Goal: Information Seeking & Learning: Learn about a topic

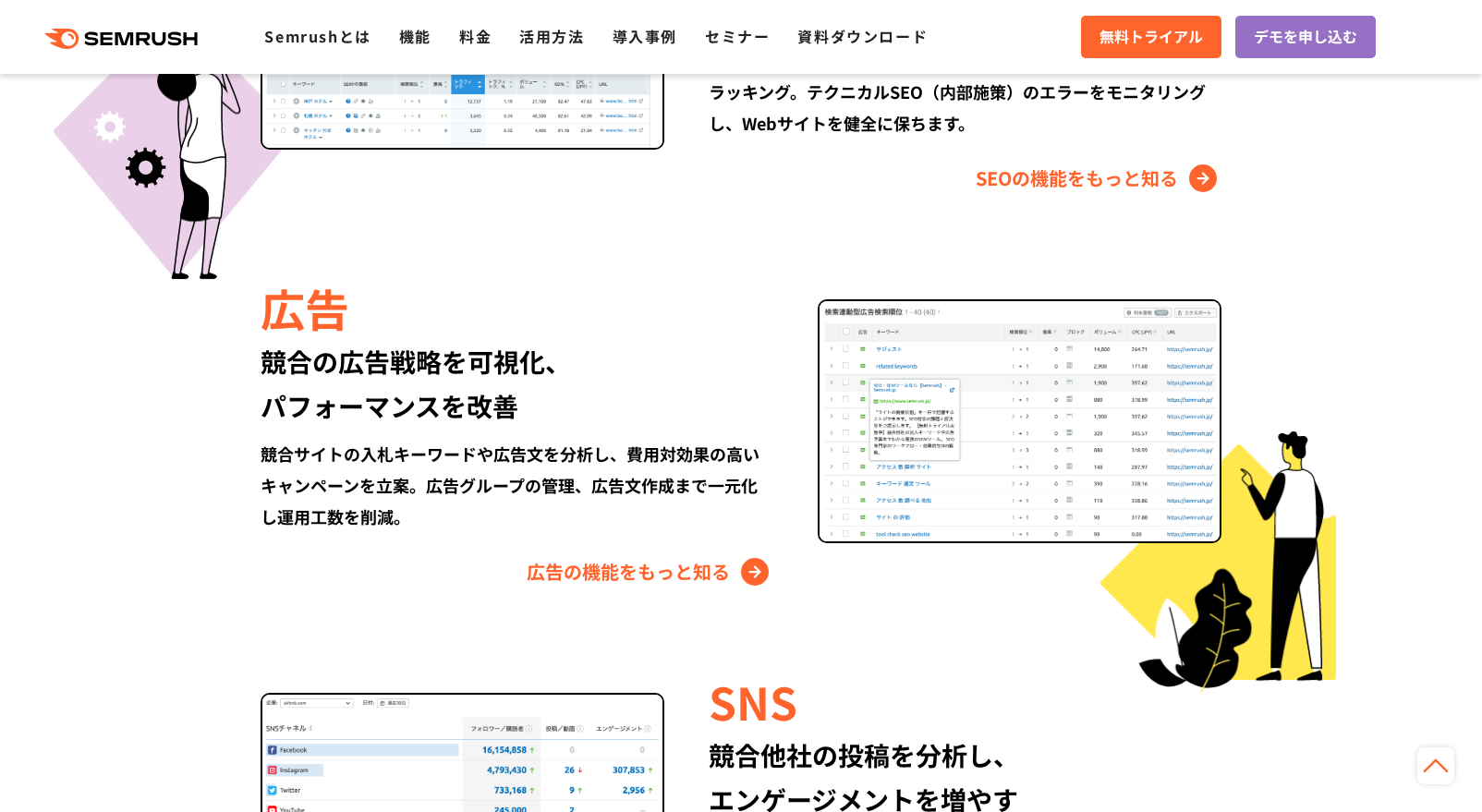
scroll to position [2587, 0]
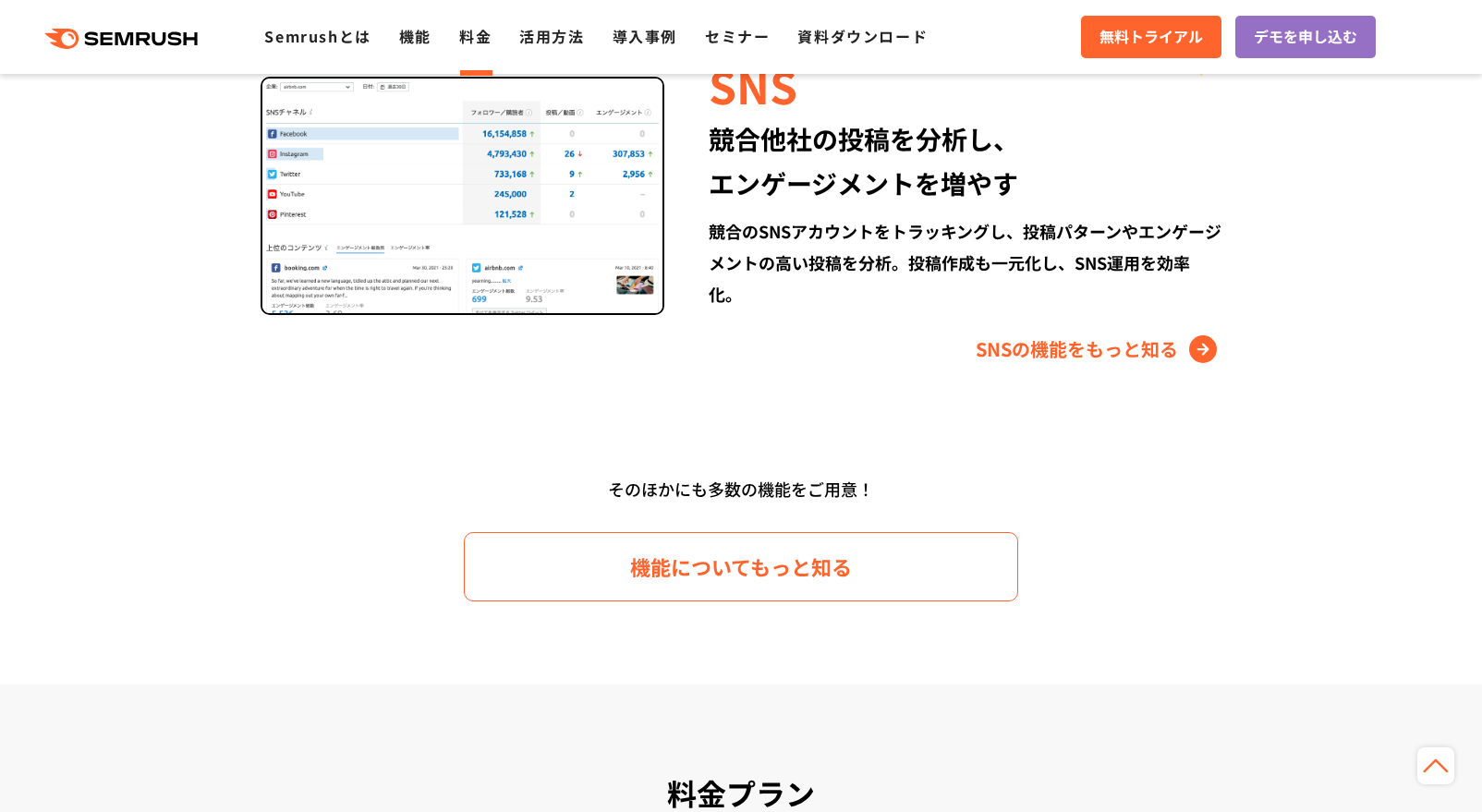
click at [474, 43] on link "料金" at bounding box center [475, 35] width 32 height 23
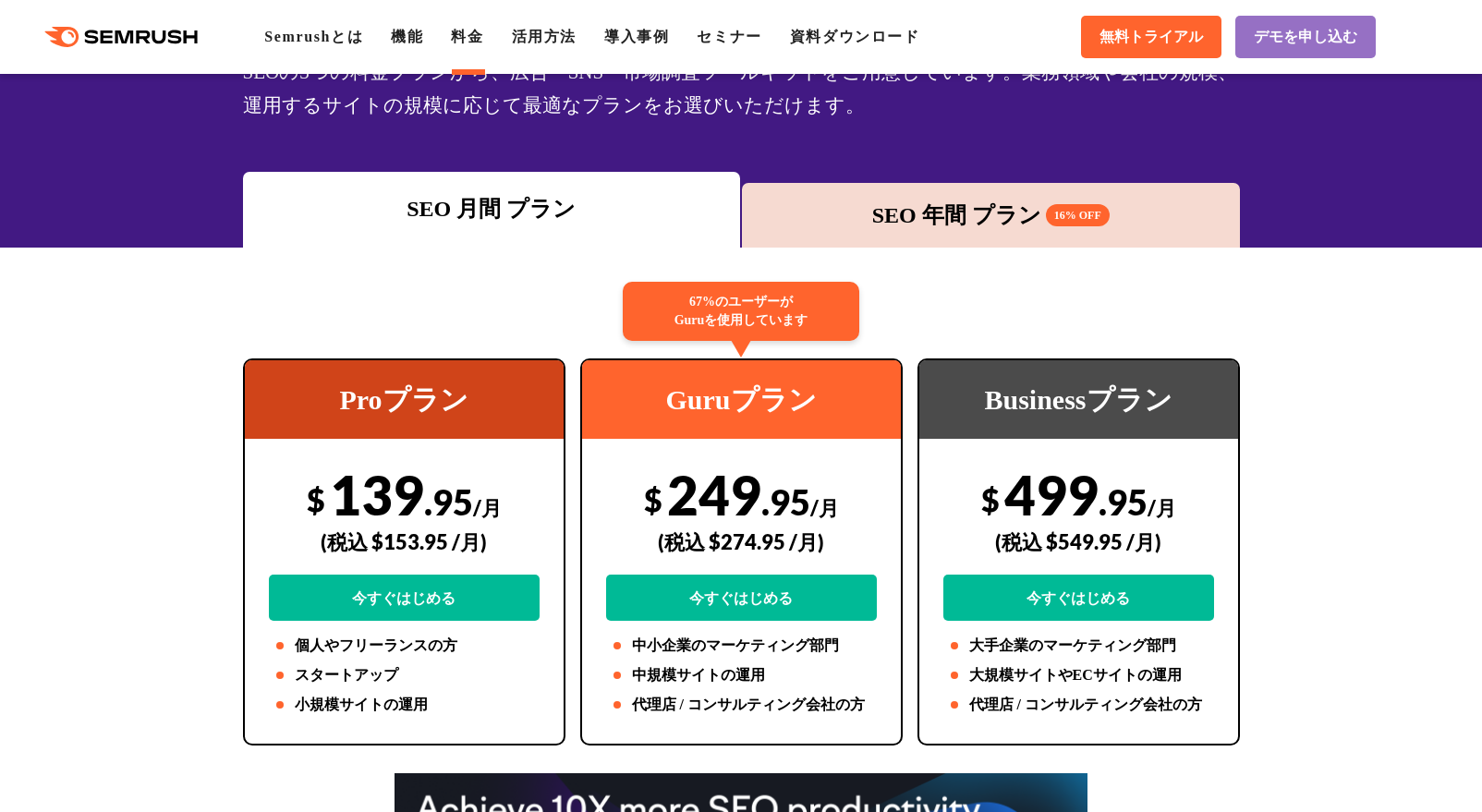
scroll to position [247, 0]
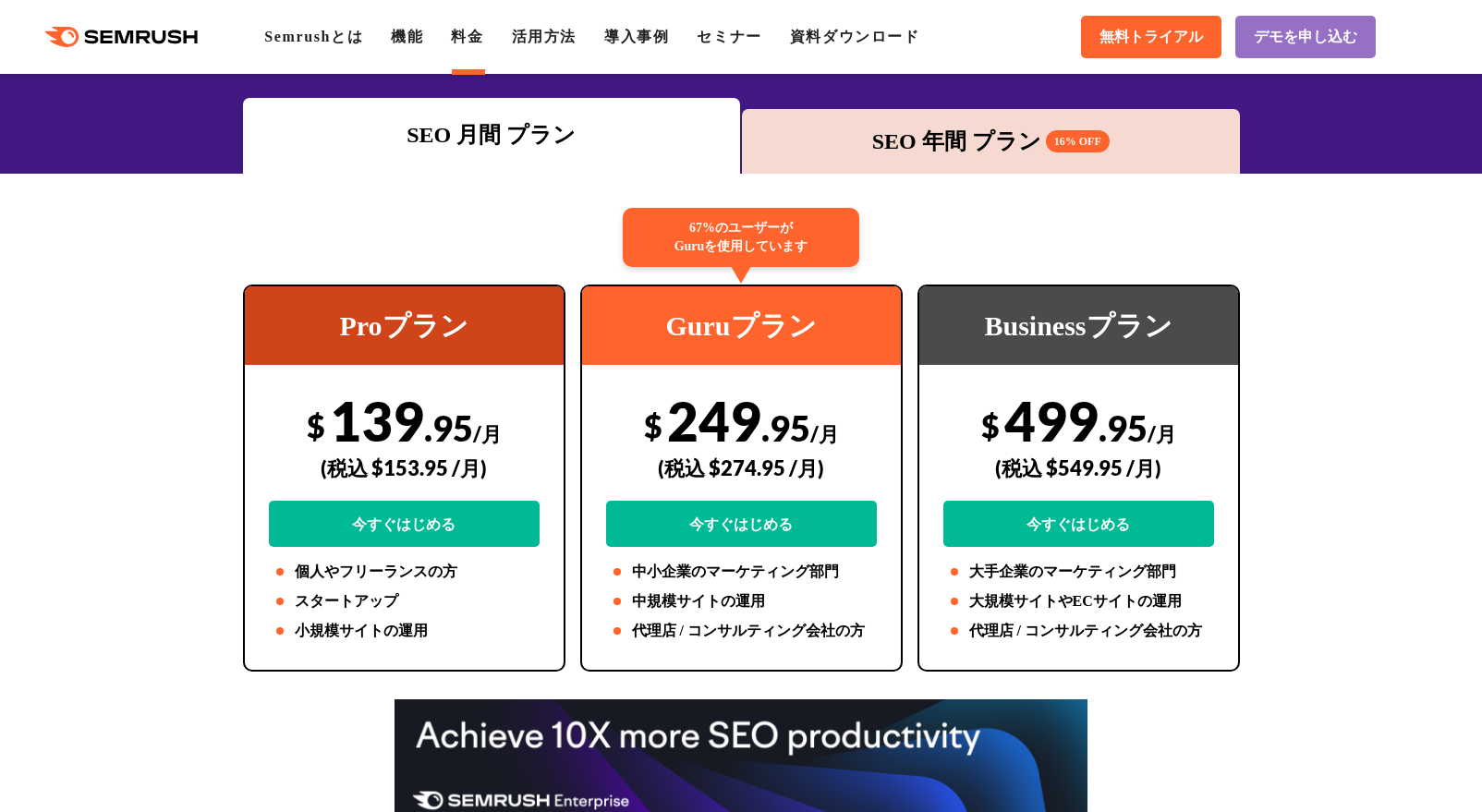
click at [891, 140] on div "SEO 年間 プラン 16% OFF" at bounding box center [991, 141] width 480 height 33
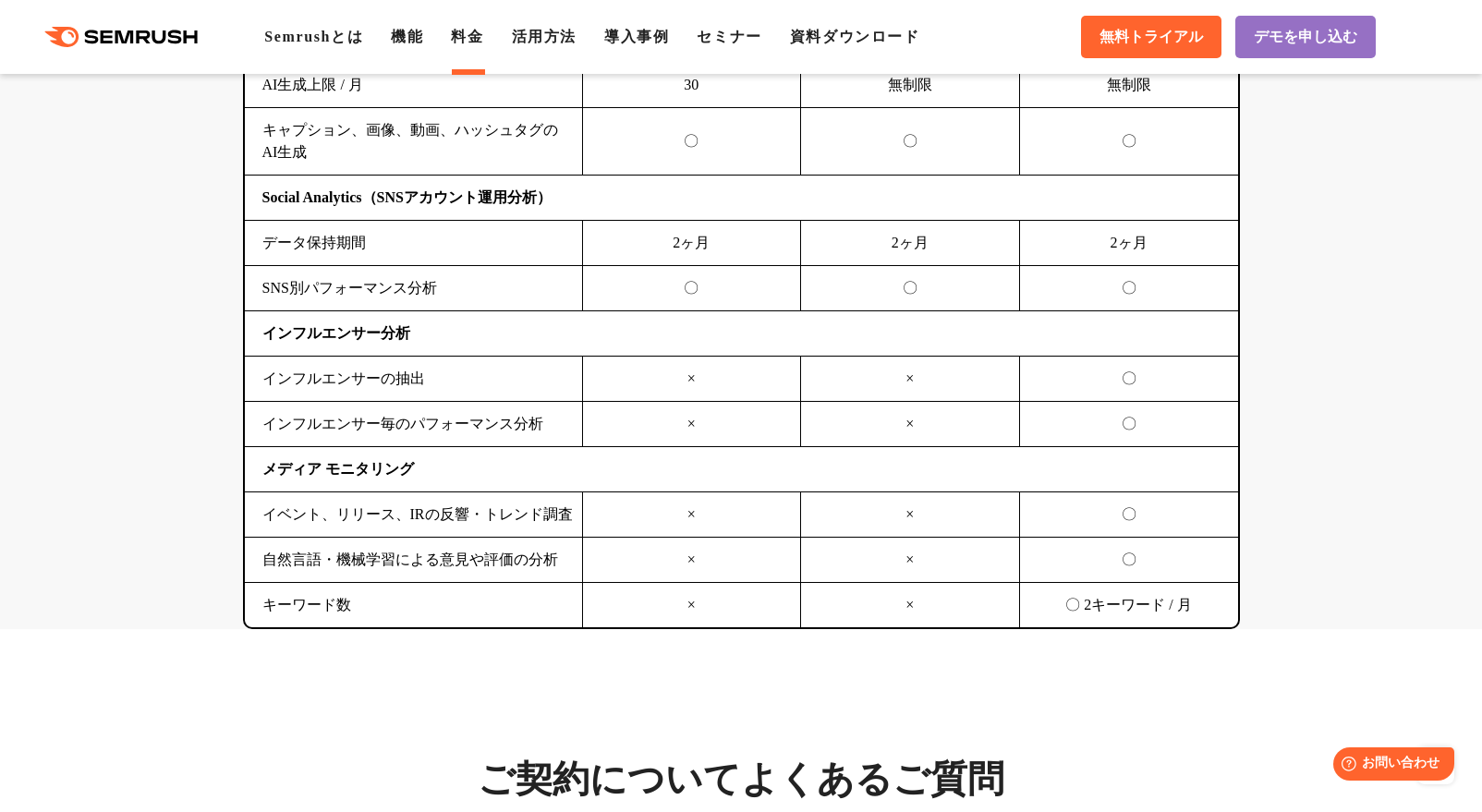
scroll to position [5421, 0]
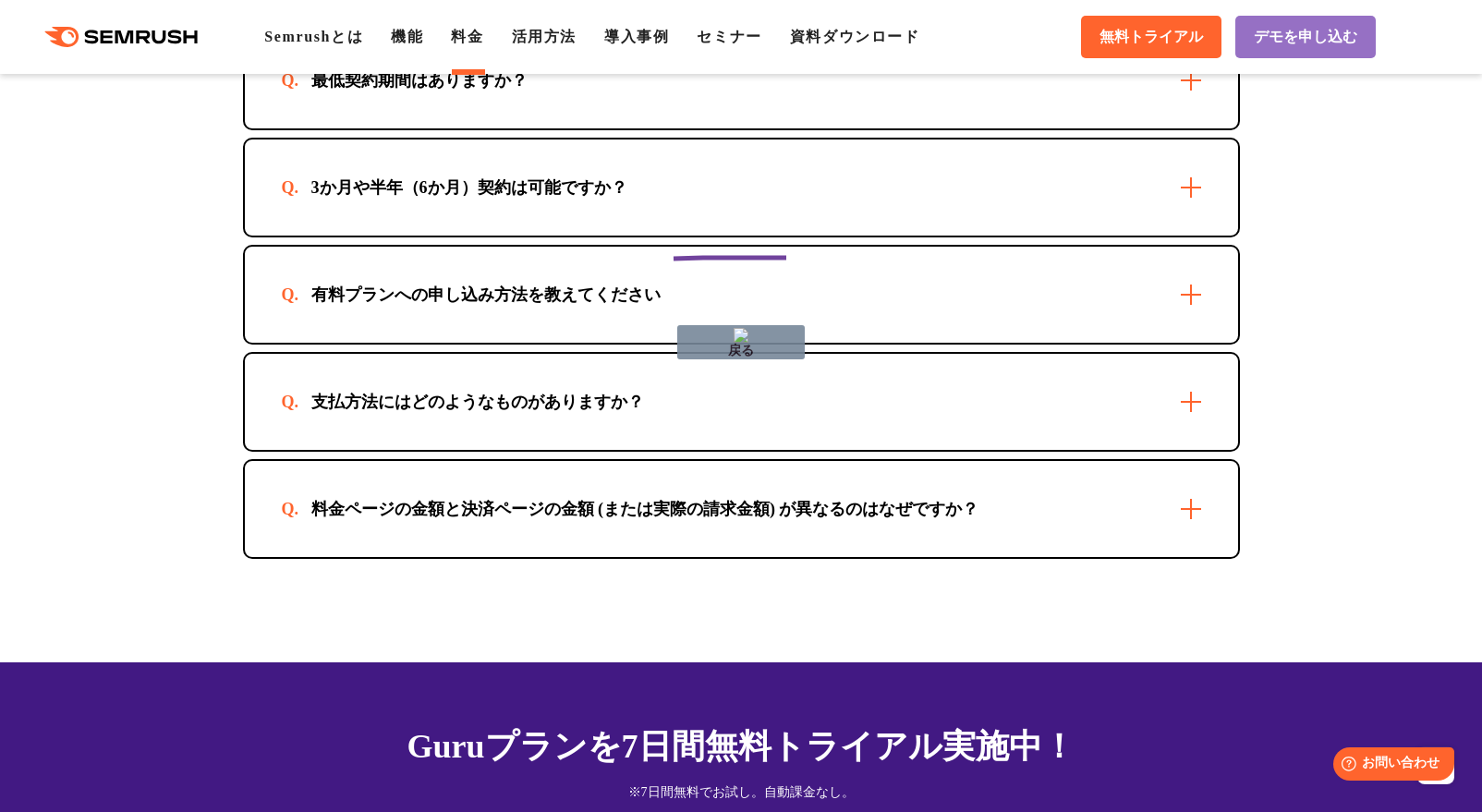
drag, startPoint x: 787, startPoint y: 258, endPoint x: 603, endPoint y: 259, distance: 184.0
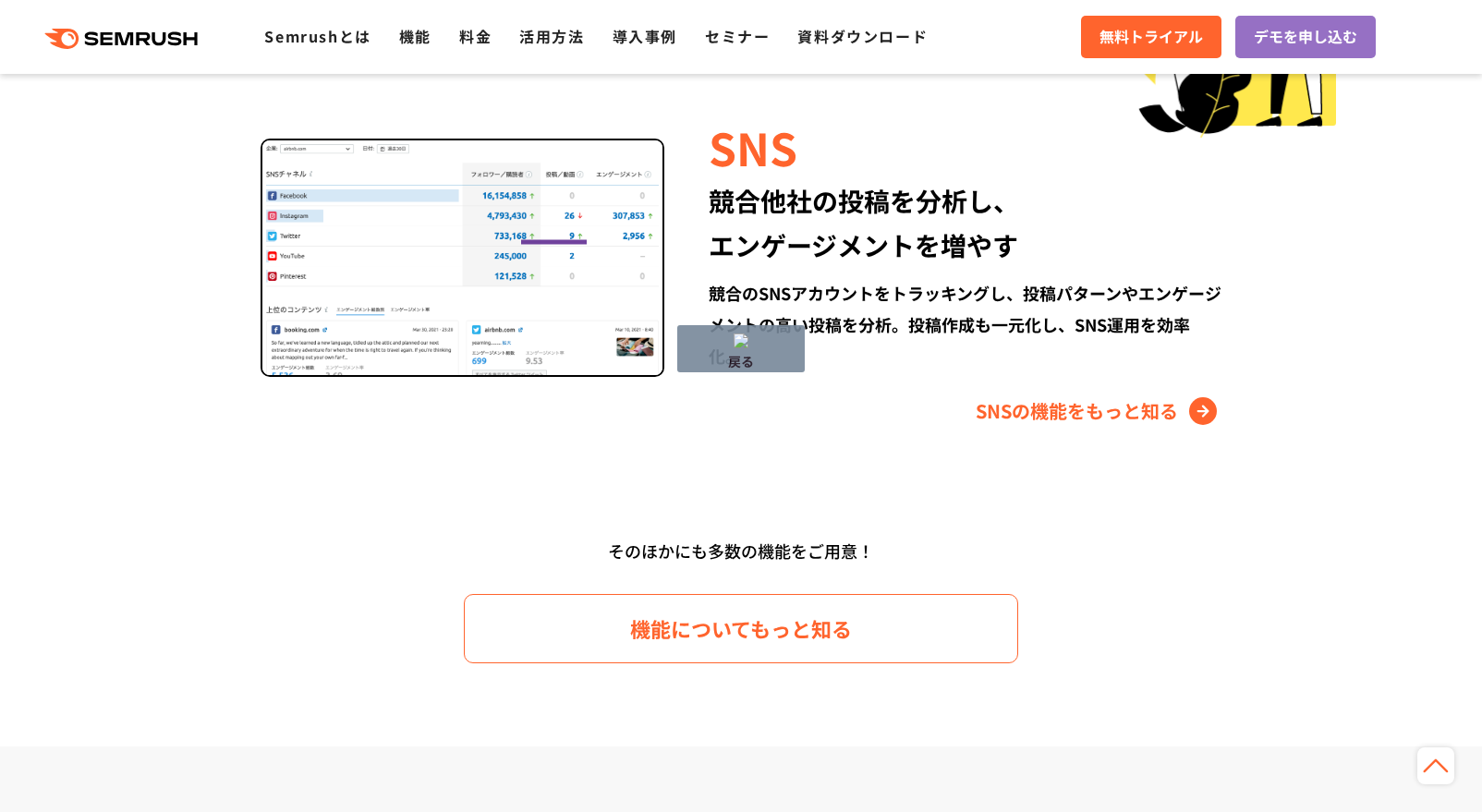
drag, startPoint x: 587, startPoint y: 242, endPoint x: 498, endPoint y: 239, distance: 89.1
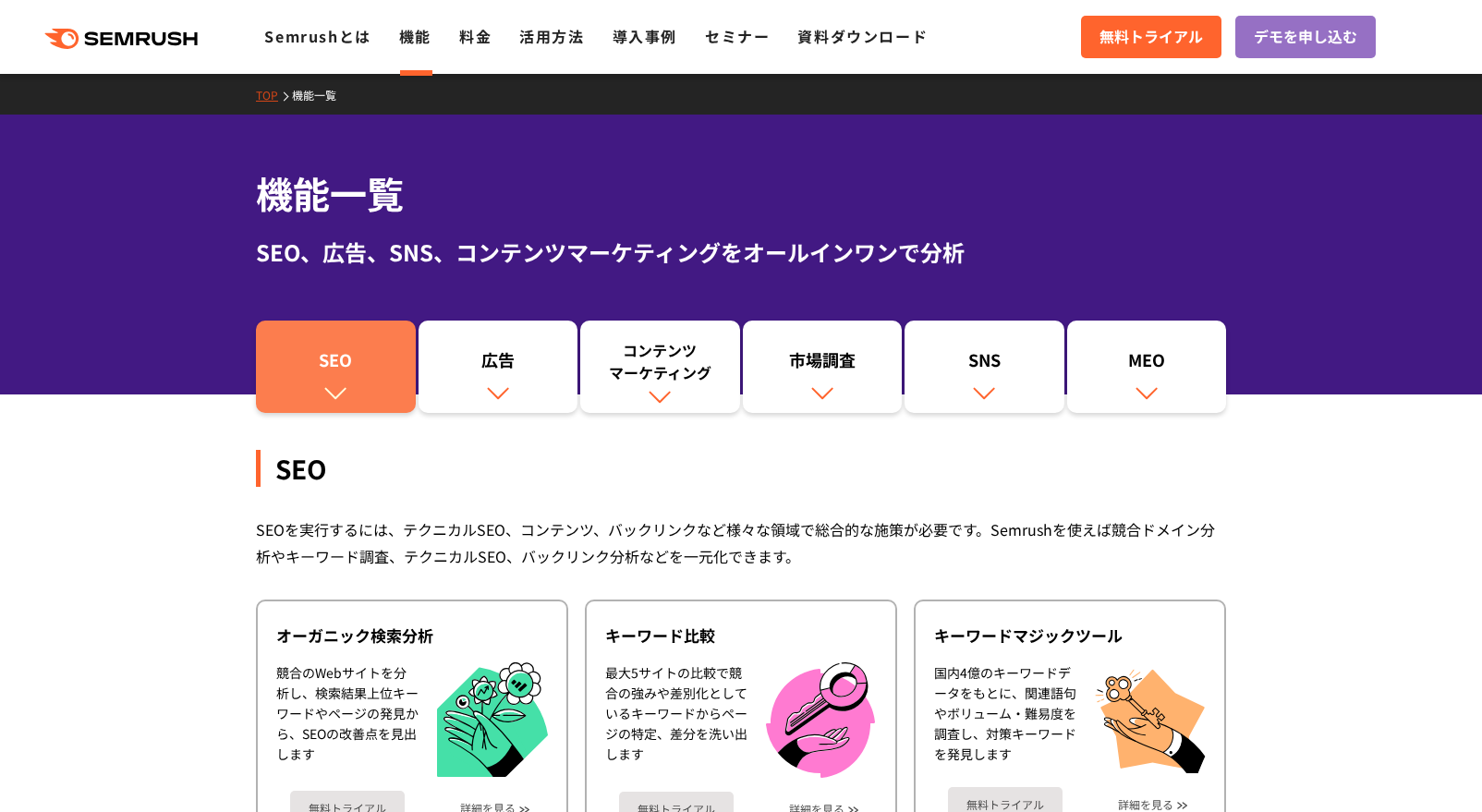
click at [356, 386] on link "SEO" at bounding box center [335, 366] width 160 height 92
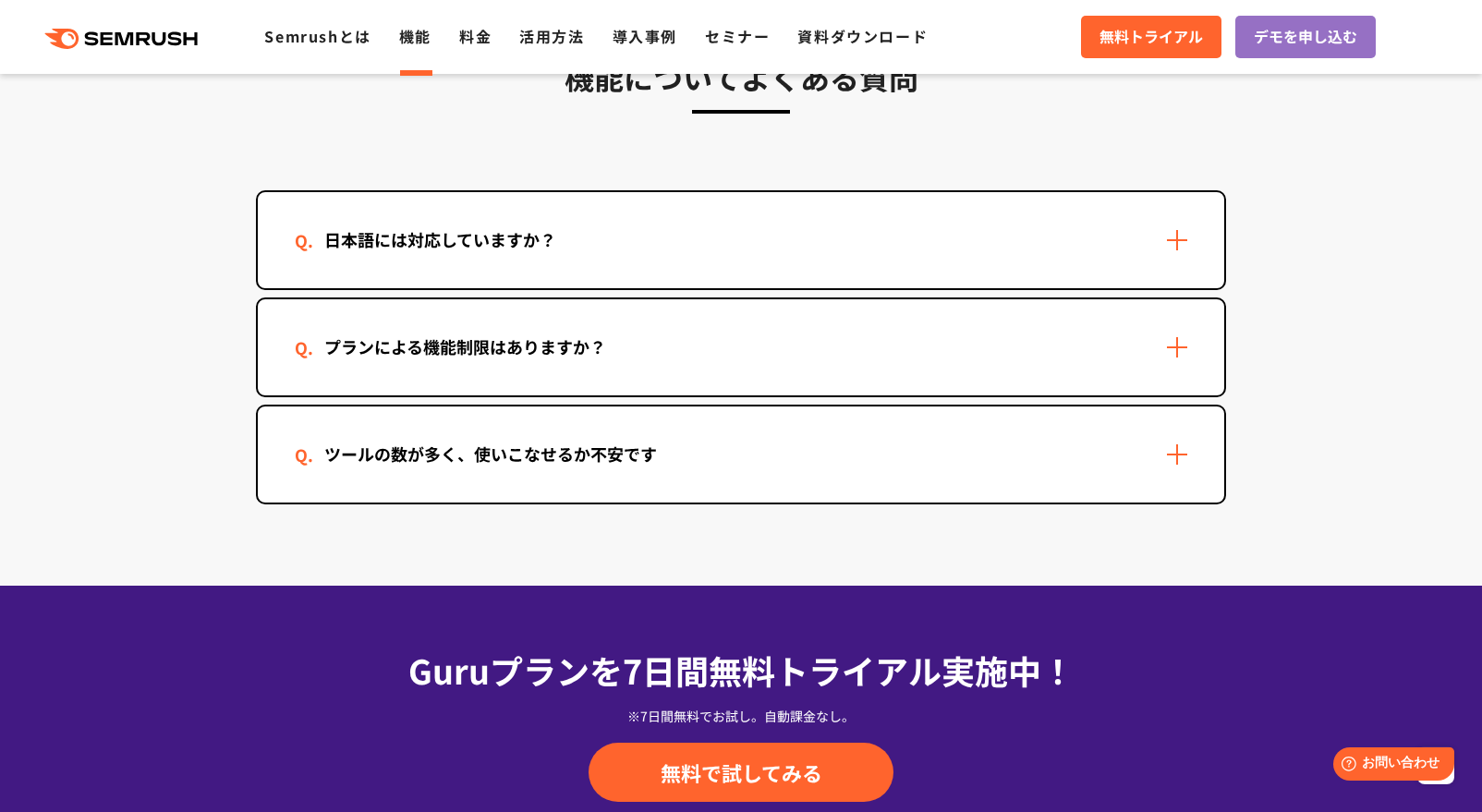
scroll to position [5588, 0]
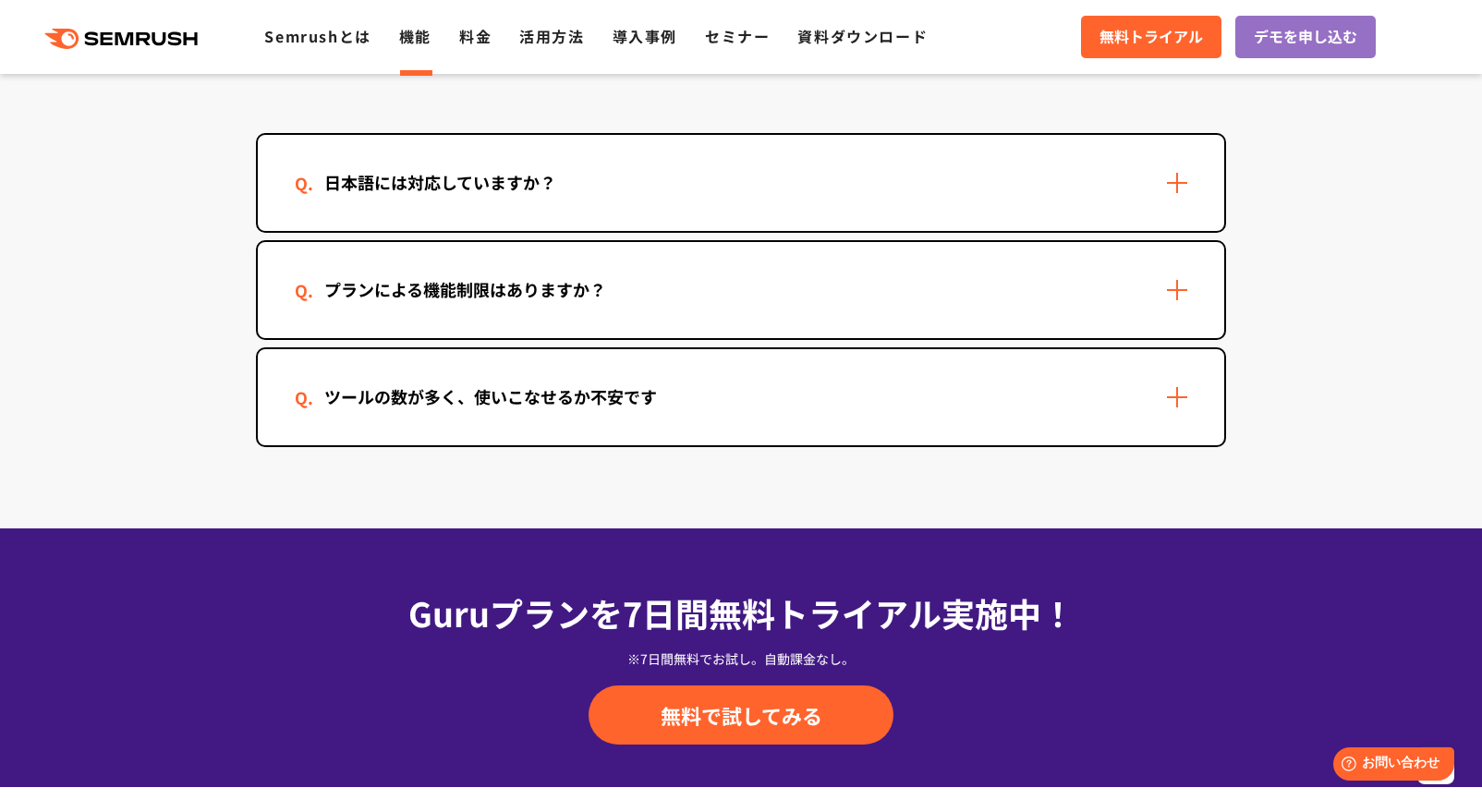
click at [438, 188] on div "日本語には対応していますか？" at bounding box center [440, 182] width 291 height 26
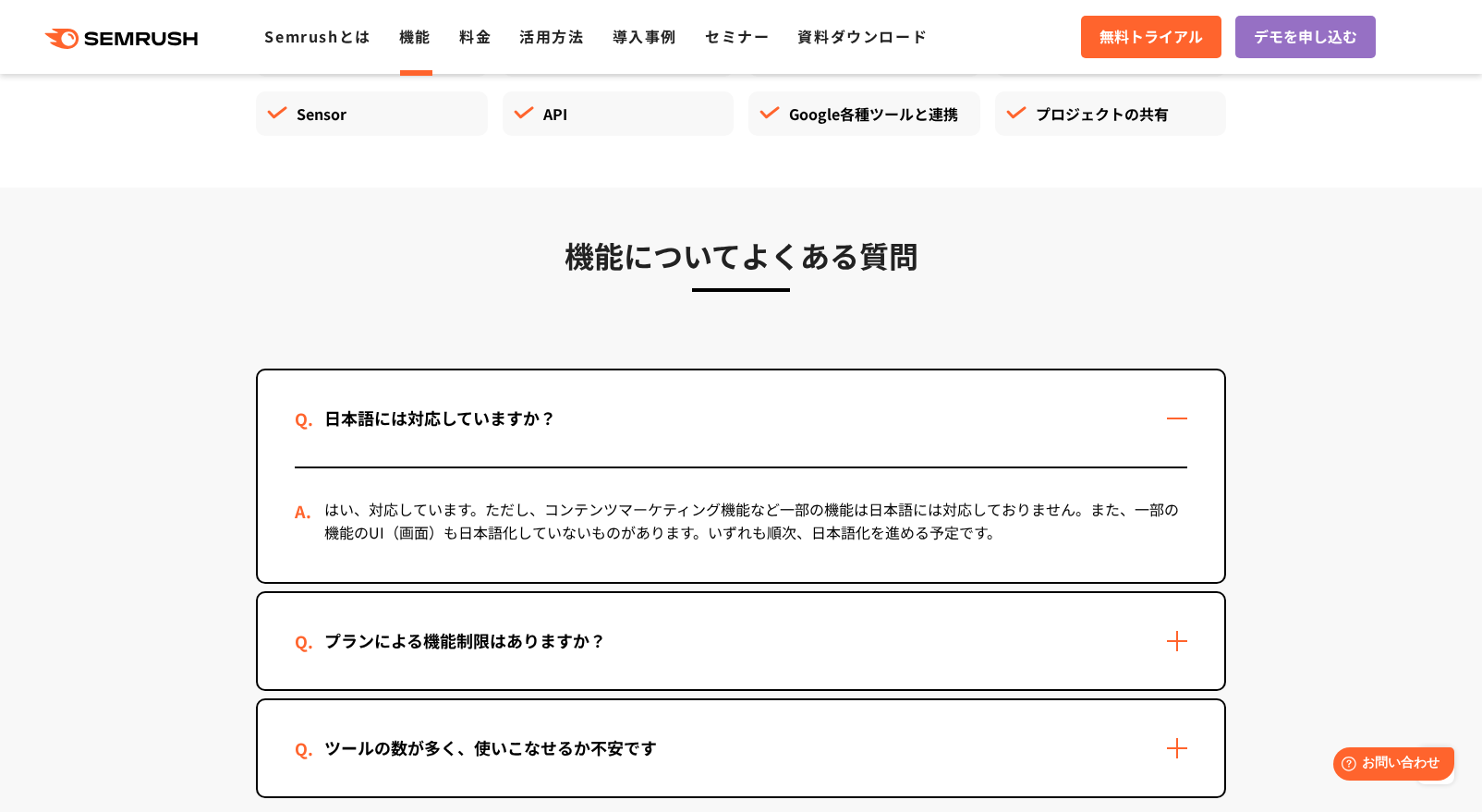
scroll to position [5341, 0]
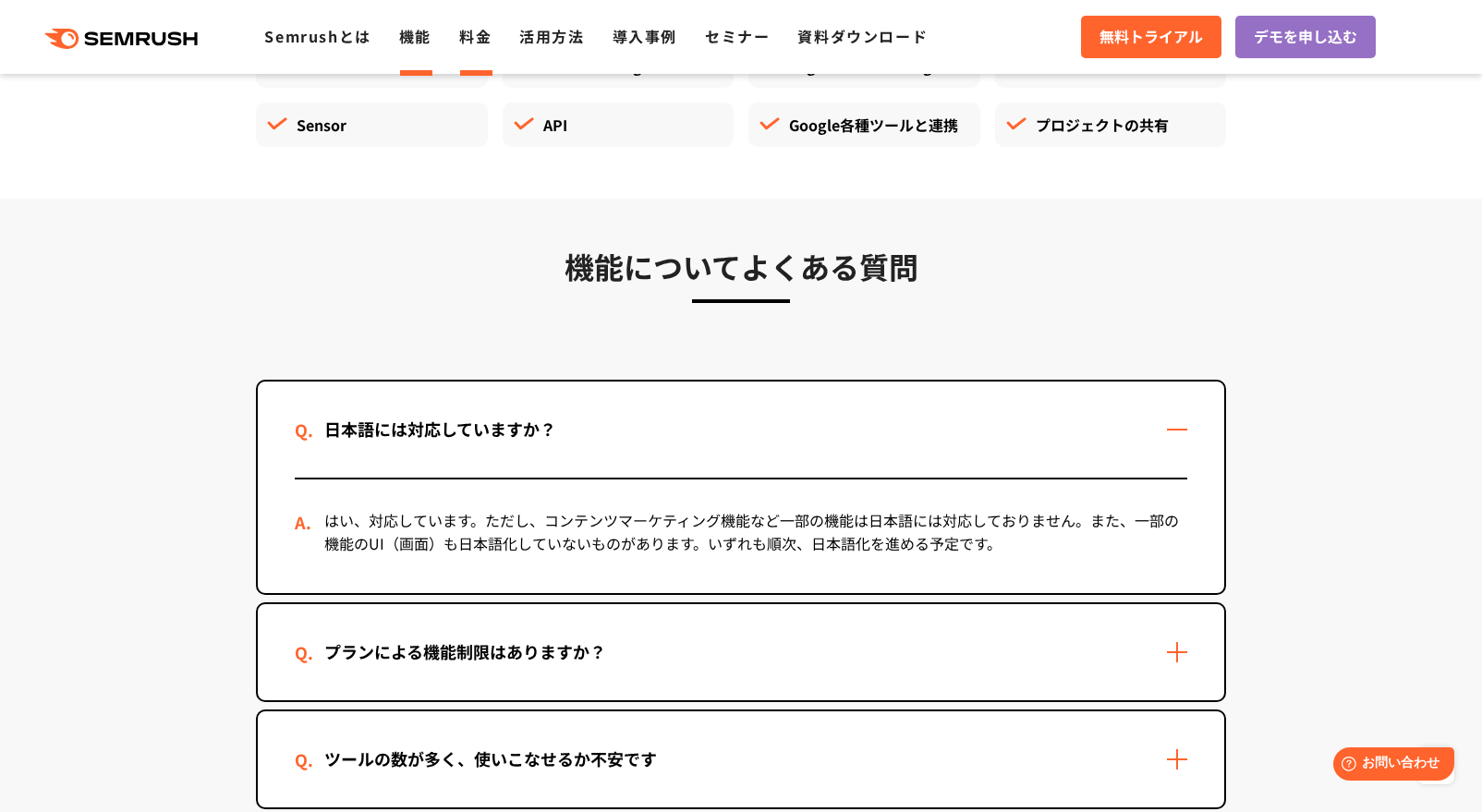
click at [478, 41] on link "料金" at bounding box center [475, 35] width 32 height 23
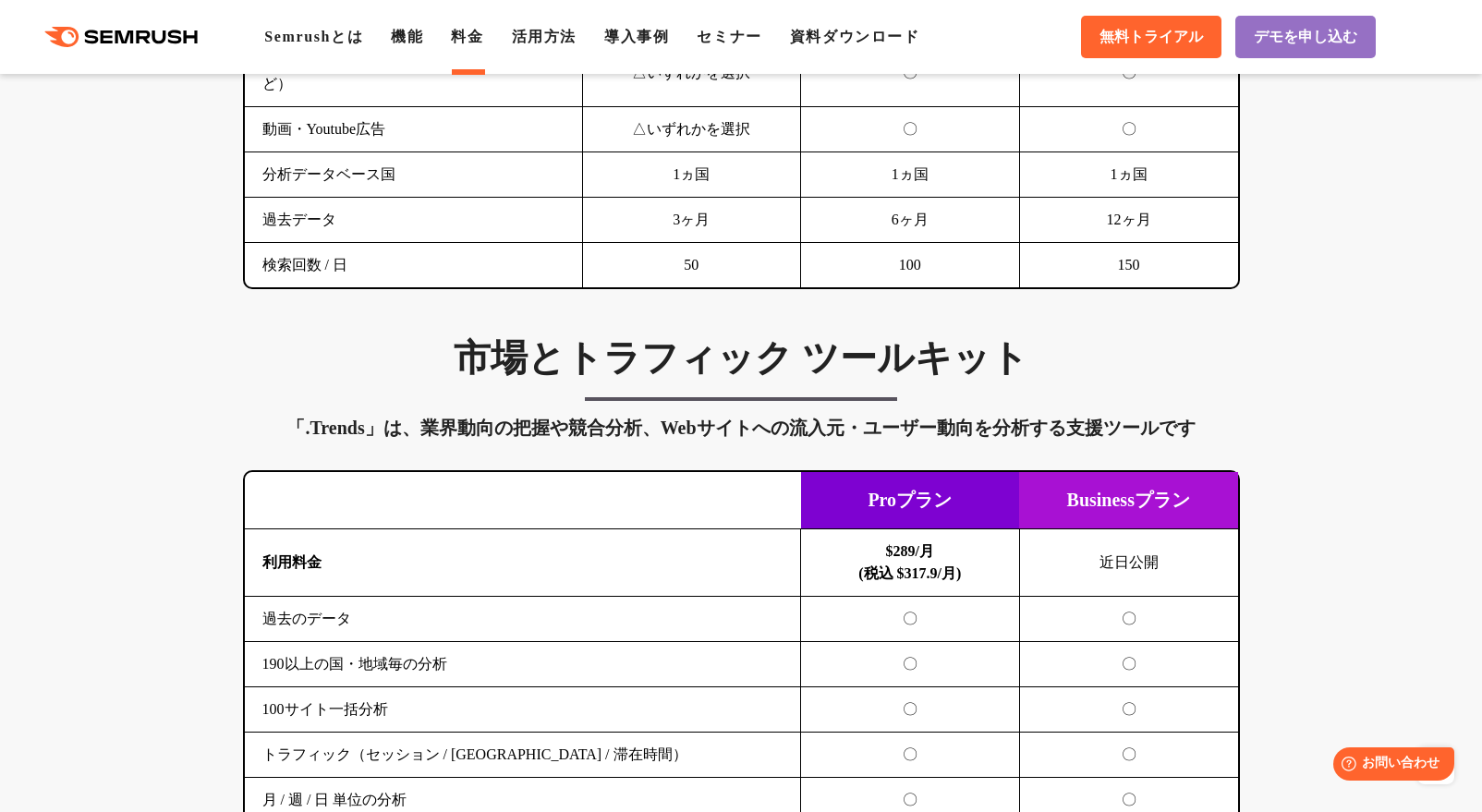
scroll to position [3819, 0]
